Goal: Task Accomplishment & Management: Complete application form

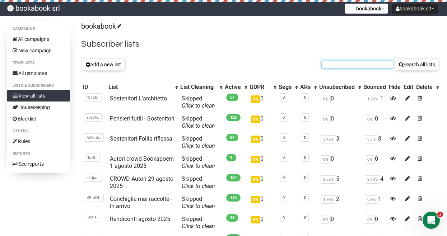
click at [337, 66] on input "text" at bounding box center [358, 65] width 72 height 8
type input "cuoresardo"
click at [395, 59] on button "Search all lists" at bounding box center [418, 65] width 46 height 12
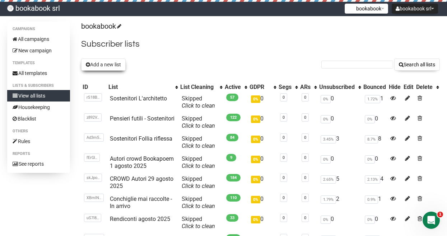
click at [110, 65] on button "Add a new list" at bounding box center [103, 65] width 45 height 12
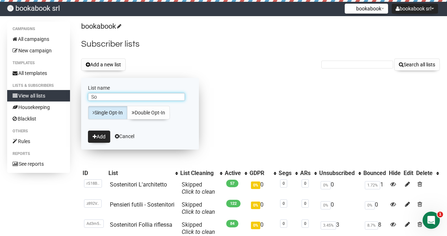
type input "S"
click at [142, 96] on input "Lettori primi 2 libri Bendetta De Vito" at bounding box center [136, 97] width 97 height 8
type input "Lettori primi 2 libri [PERSON_NAME]"
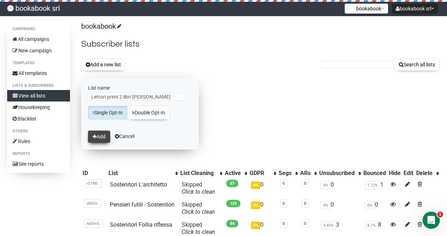
click at [101, 134] on button "Add" at bounding box center [99, 137] width 22 height 12
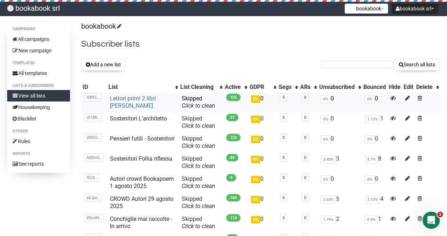
click at [138, 103] on link "Lettori primi 2 libri [PERSON_NAME]" at bounding box center [133, 102] width 46 height 14
